Goal: Participate in discussion

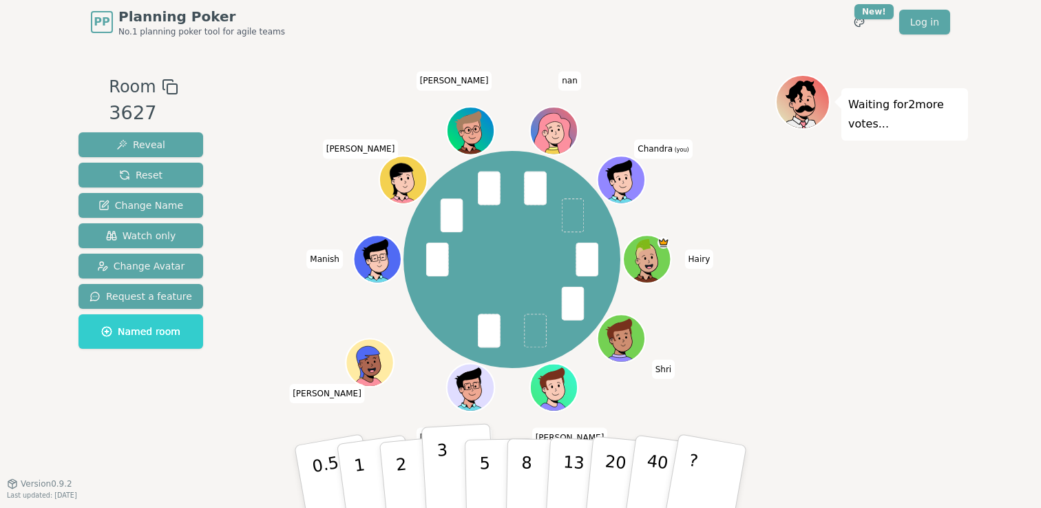
click at [441, 458] on p "3" at bounding box center [444, 477] width 15 height 75
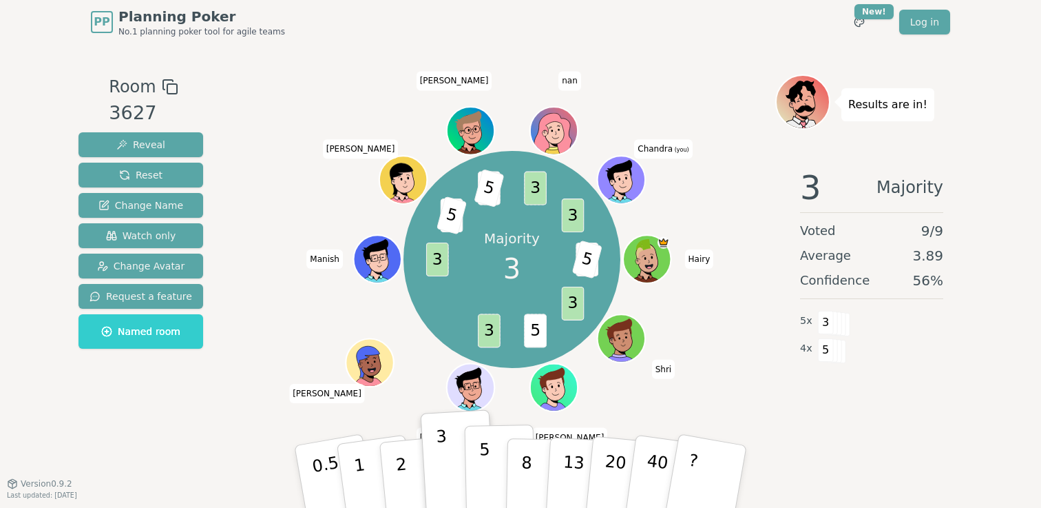
click at [478, 461] on button "5" at bounding box center [500, 476] width 71 height 105
